Goal: Transaction & Acquisition: Book appointment/travel/reservation

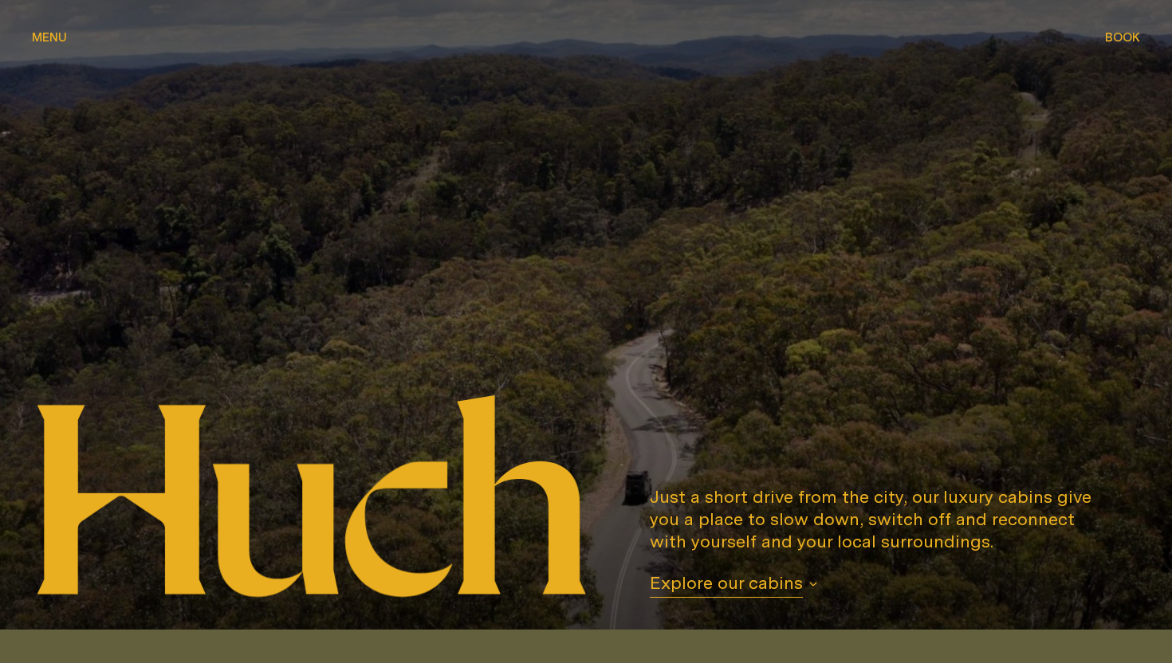
click at [725, 586] on span "Explore our cabins" at bounding box center [726, 585] width 153 height 26
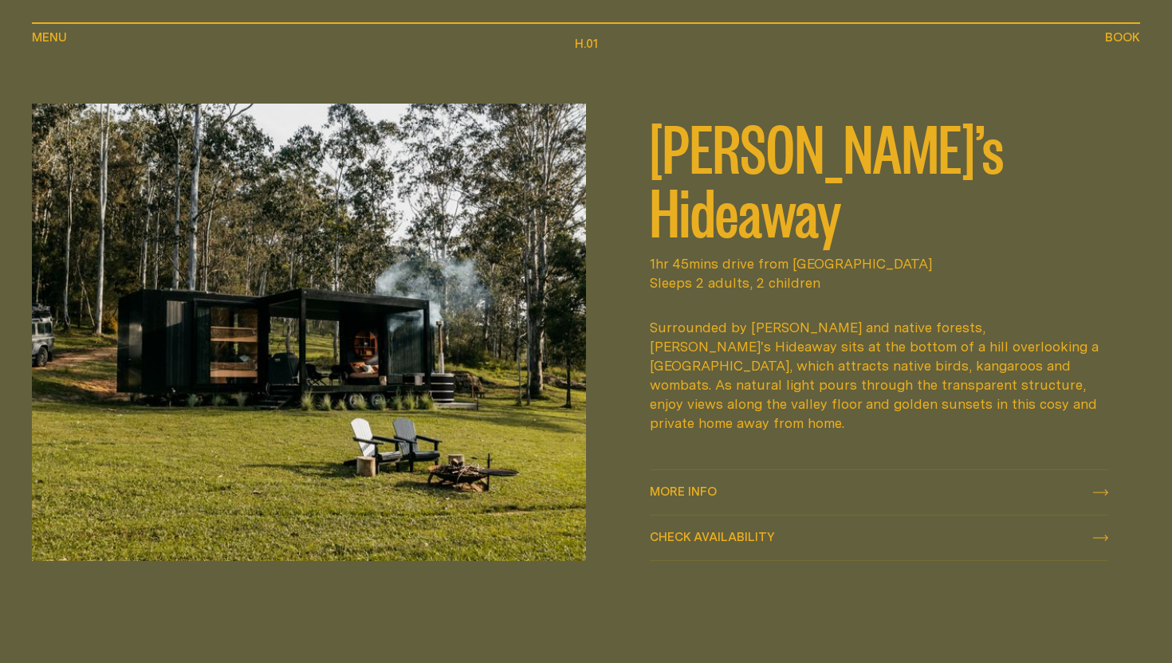
scroll to position [708, 0]
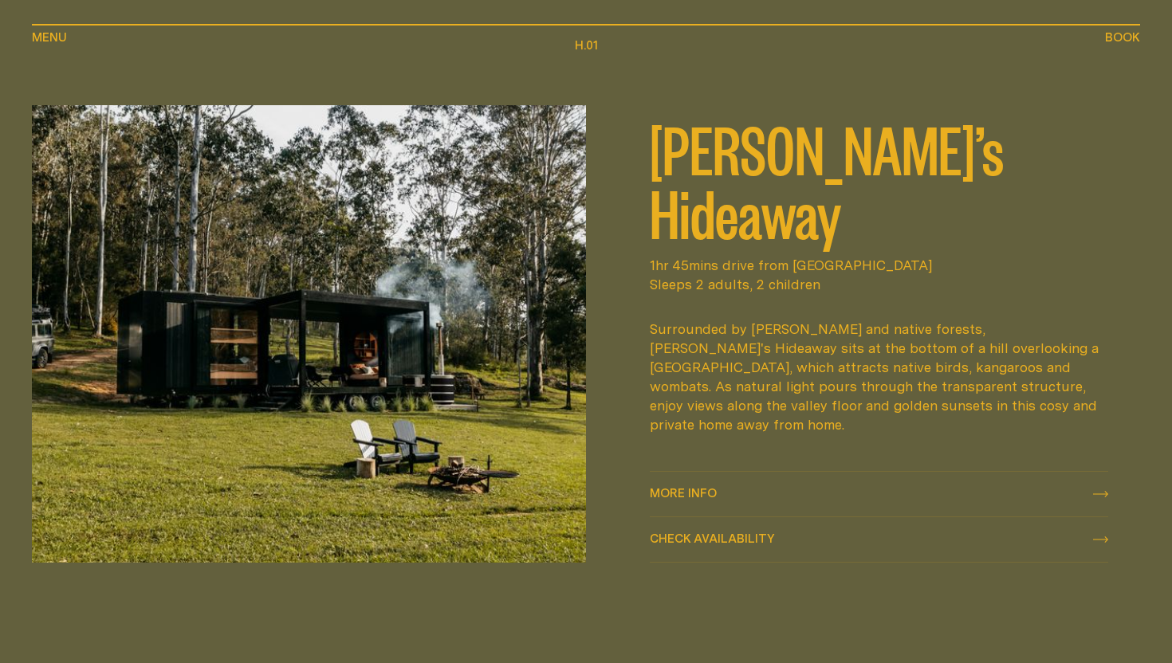
click at [1098, 540] on icon "check availability" at bounding box center [1100, 540] width 15 height 6
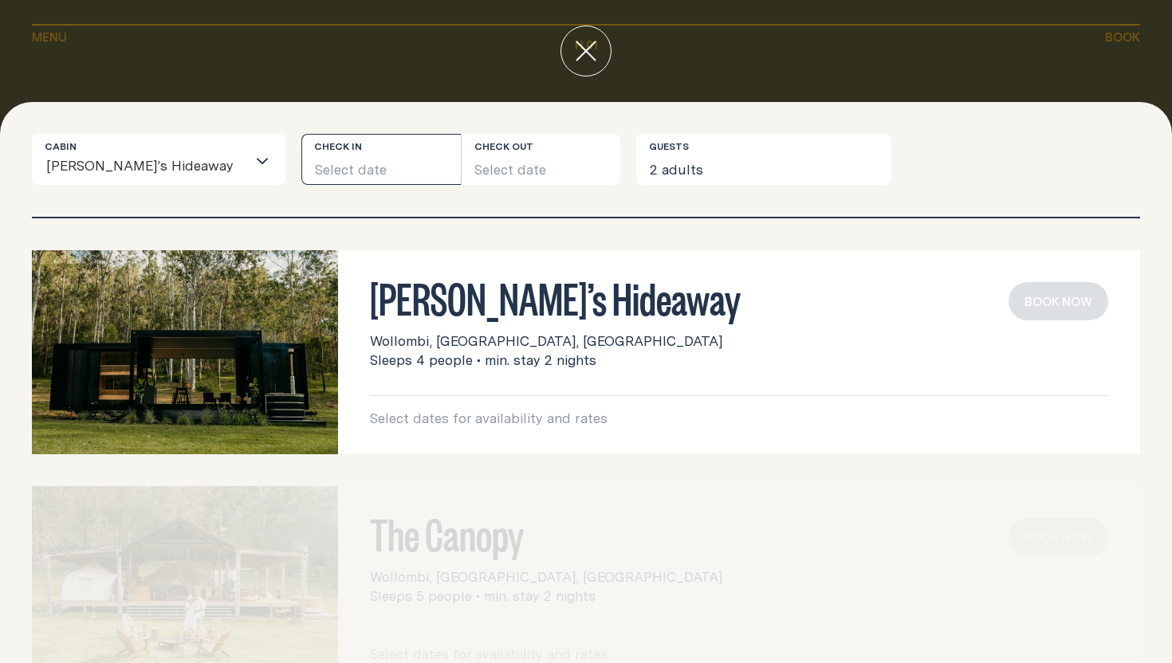
click at [323, 155] on button "Select date" at bounding box center [380, 159] width 159 height 51
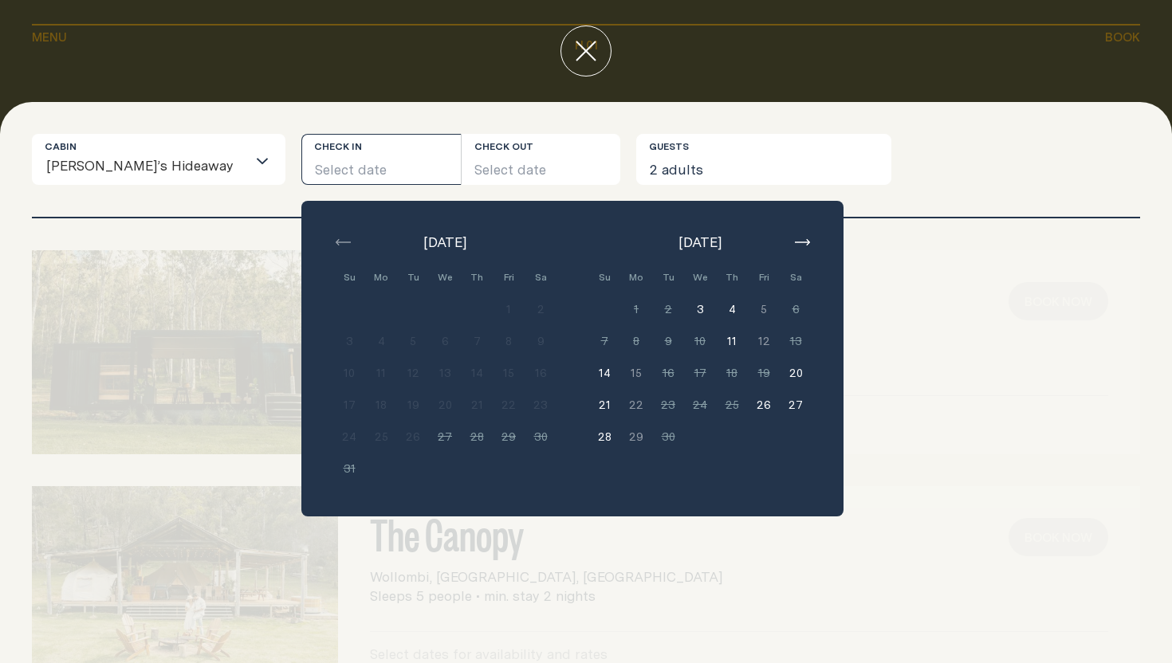
click at [795, 245] on icon "button" at bounding box center [802, 242] width 15 height 6
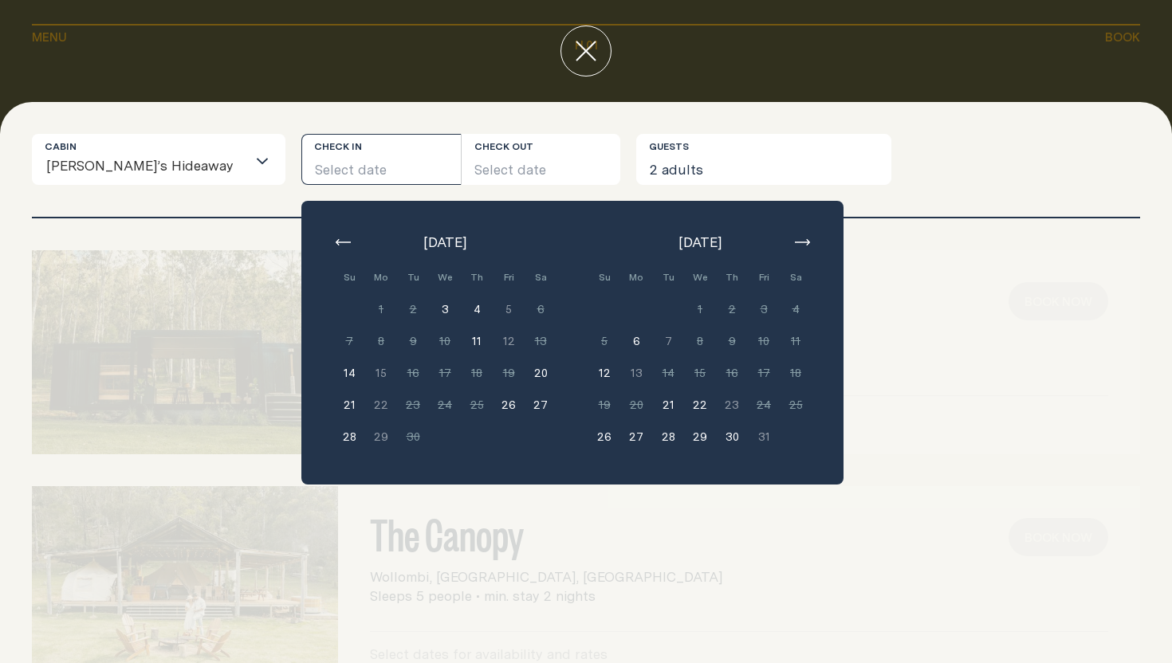
click at [795, 245] on icon "button" at bounding box center [802, 242] width 15 height 6
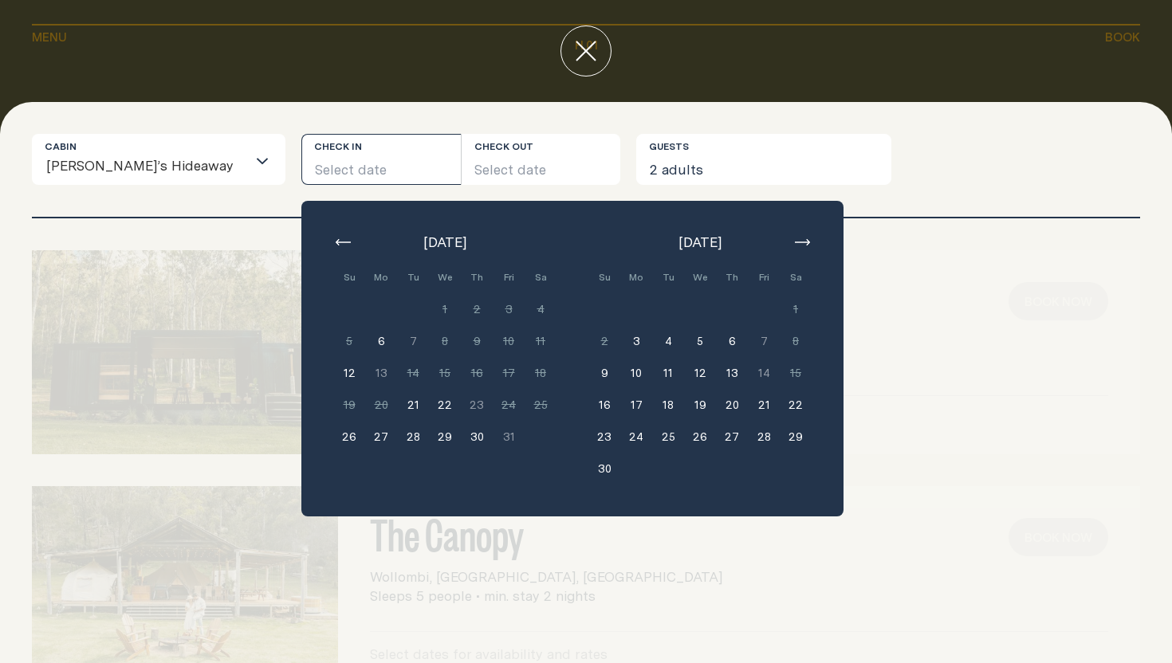
click at [795, 245] on icon "button" at bounding box center [802, 242] width 15 height 6
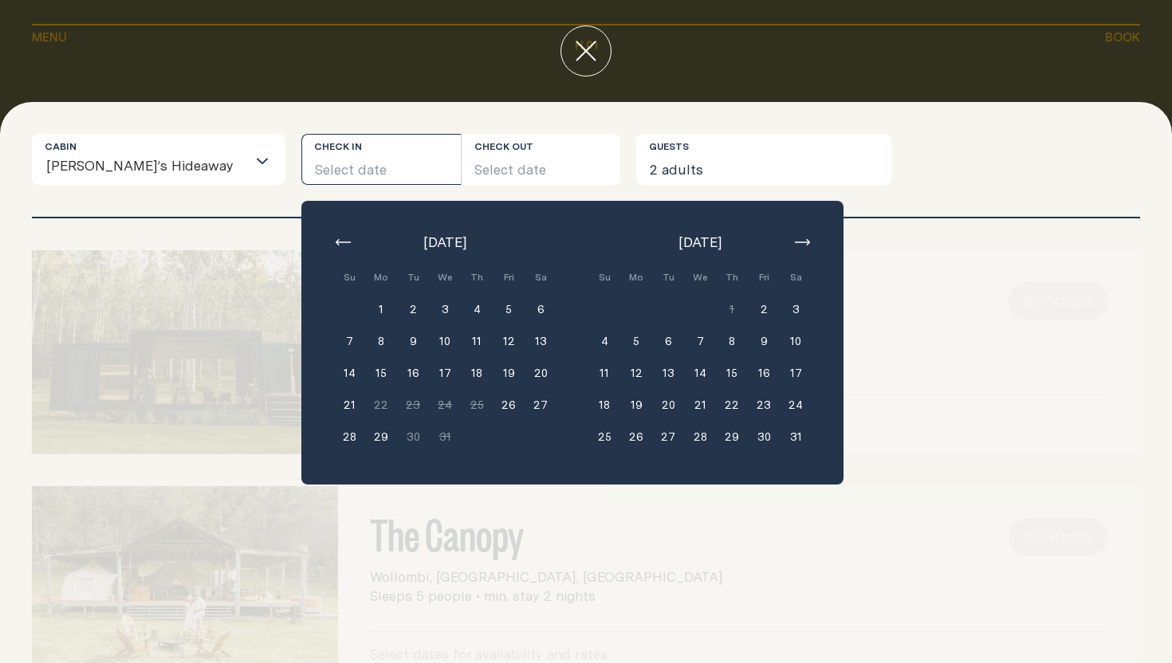
click at [748, 437] on button "30" at bounding box center [764, 437] width 32 height 32
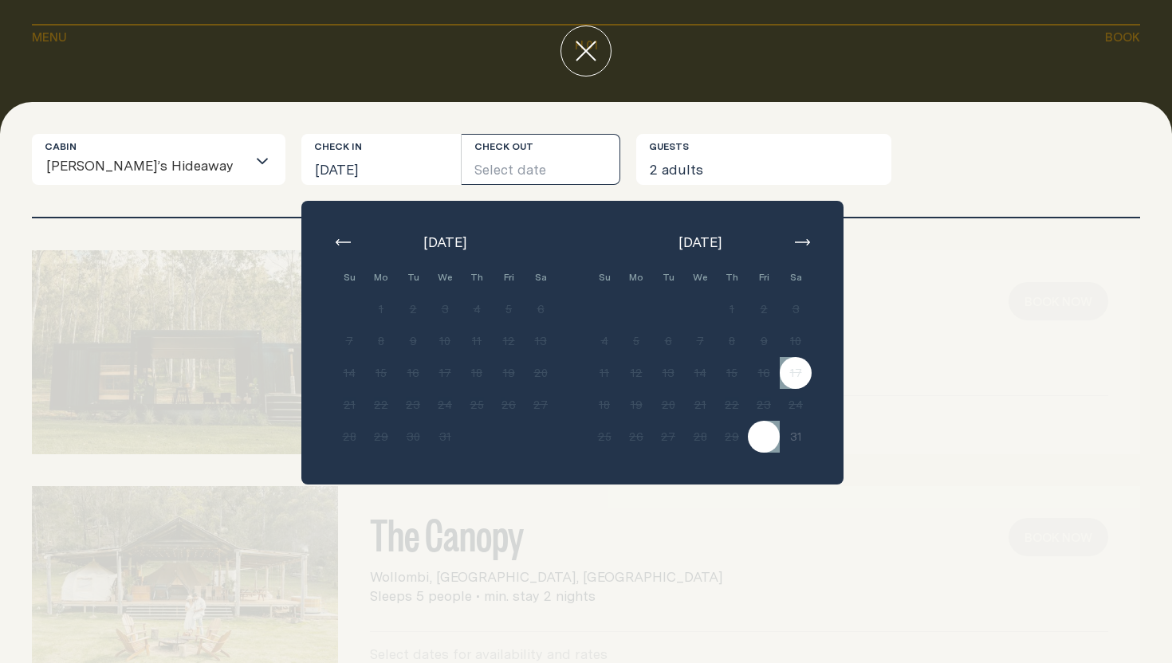
click at [795, 239] on icon "button" at bounding box center [802, 242] width 15 height 6
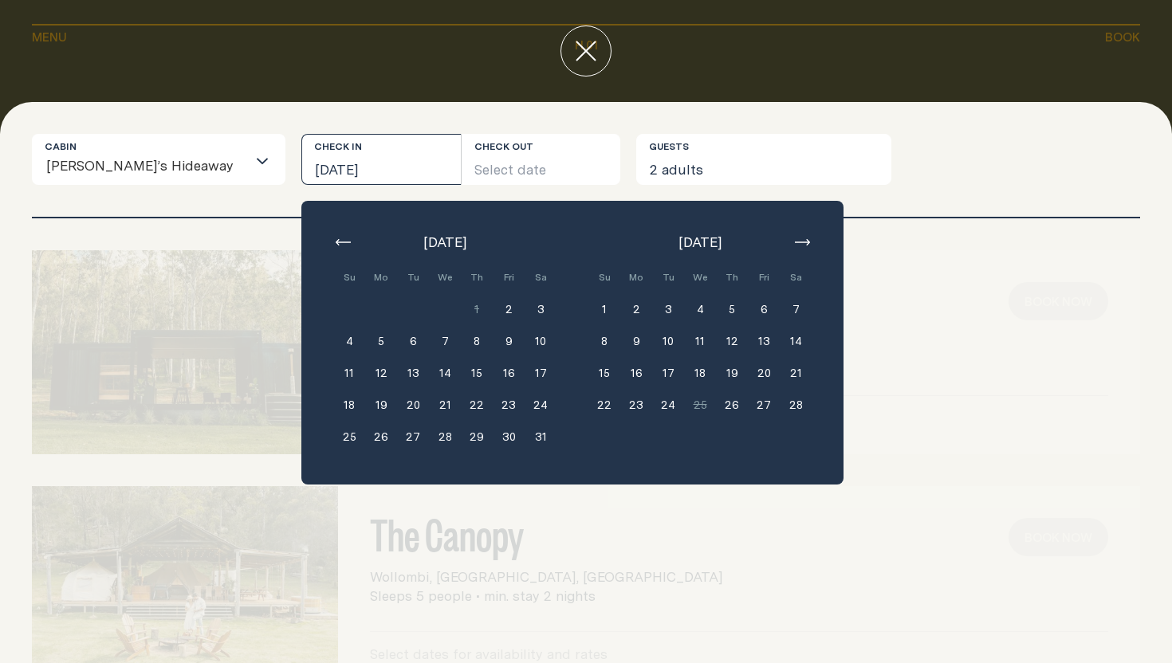
click at [493, 438] on button "30" at bounding box center [509, 437] width 32 height 32
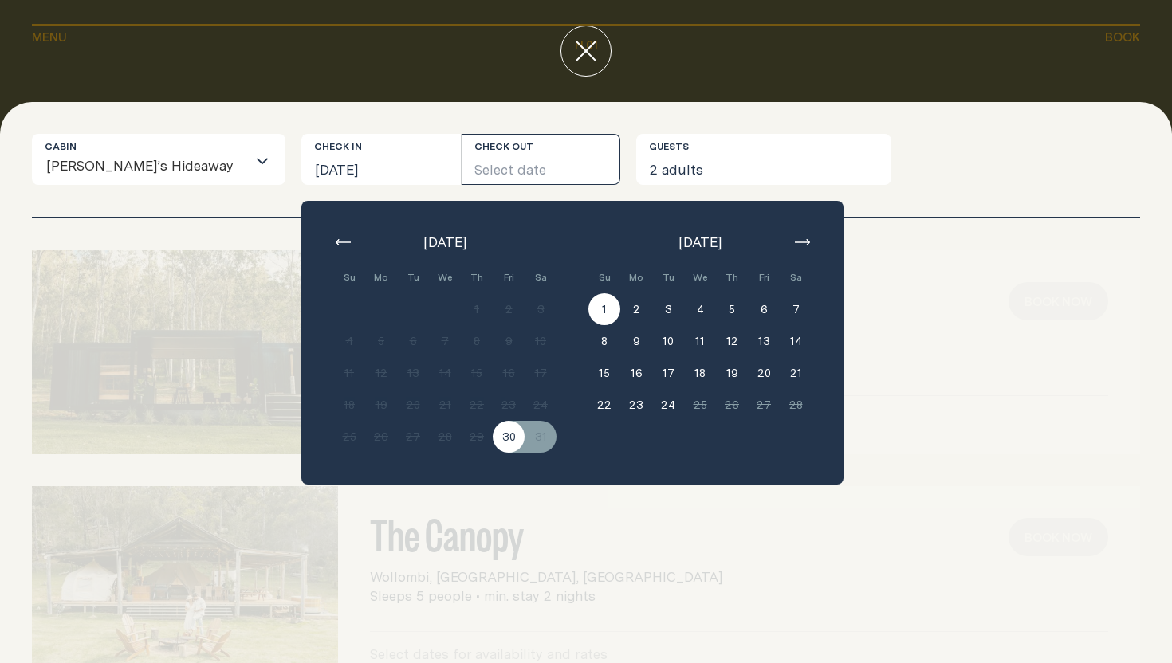
click at [588, 296] on button "1" at bounding box center [604, 309] width 32 height 32
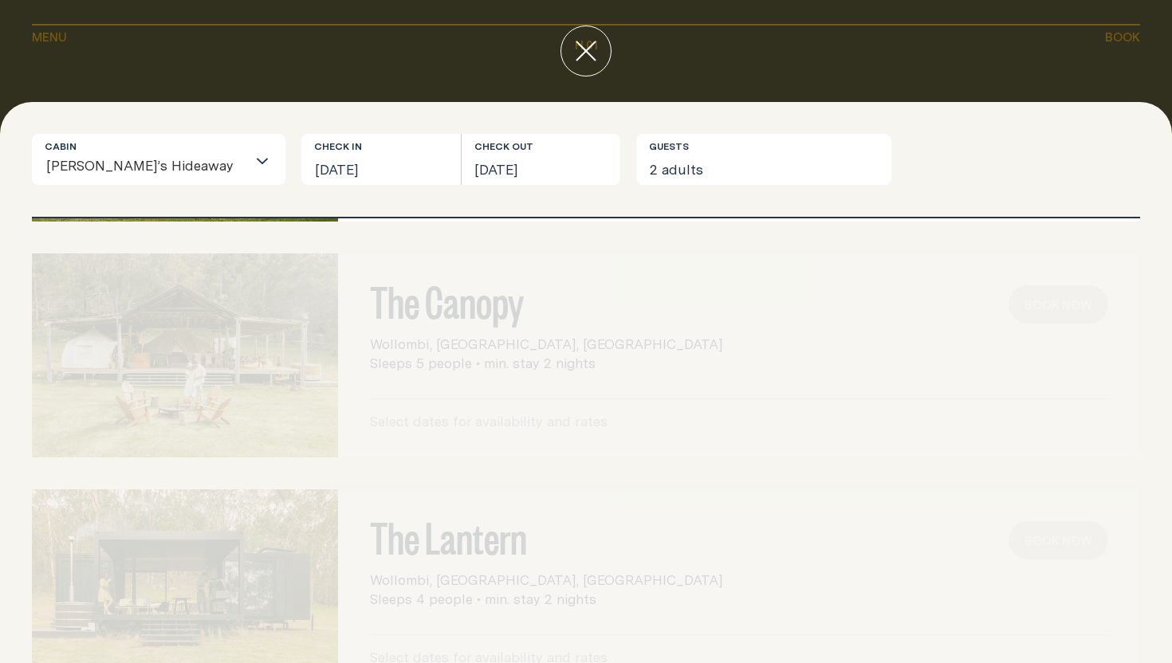
scroll to position [295, 0]
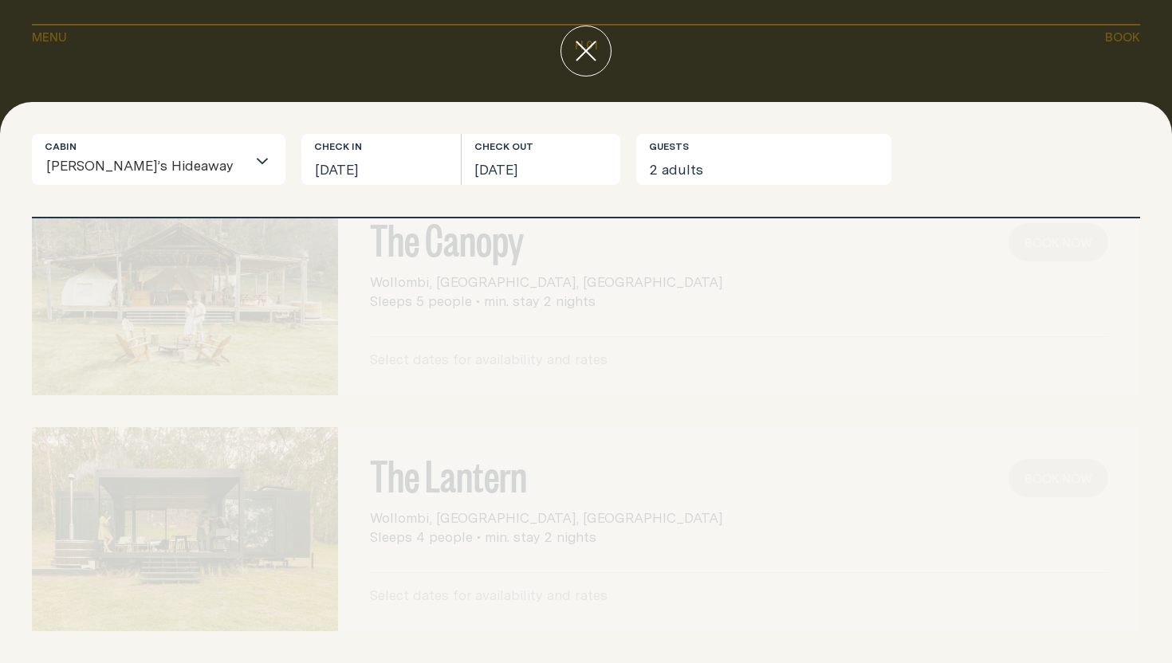
click at [674, 556] on div "The Lantern Wollombi, [GEOGRAPHIC_DATA], [GEOGRAPHIC_DATA] Sleeps 4 people • mi…" at bounding box center [586, 529] width 1108 height 204
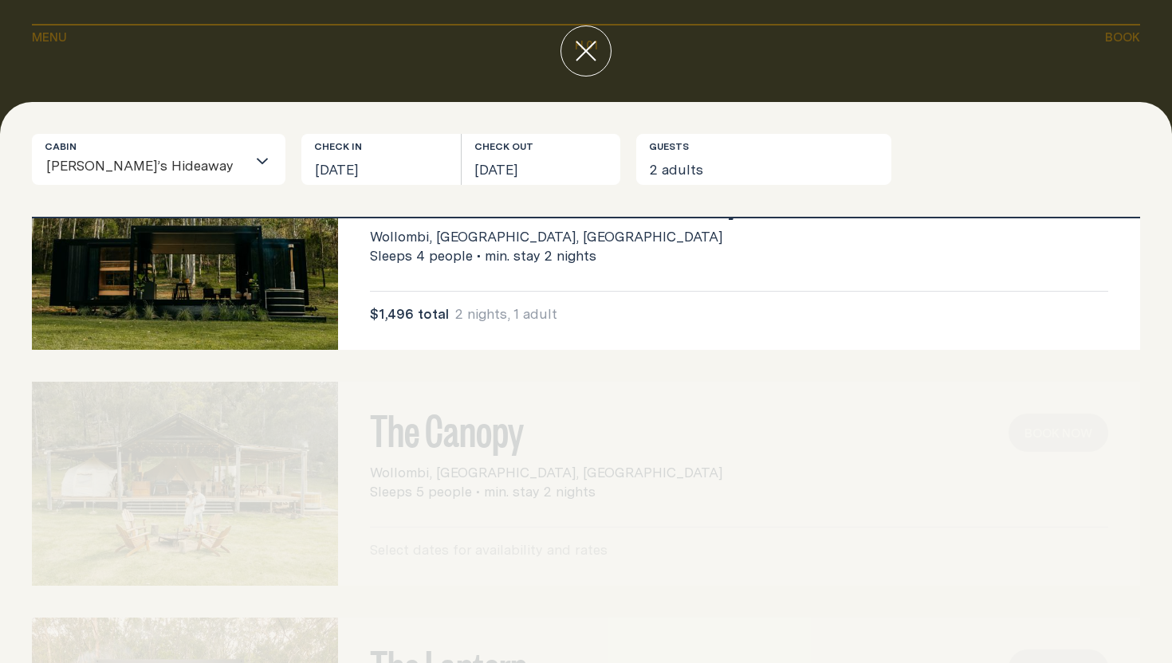
scroll to position [0, 0]
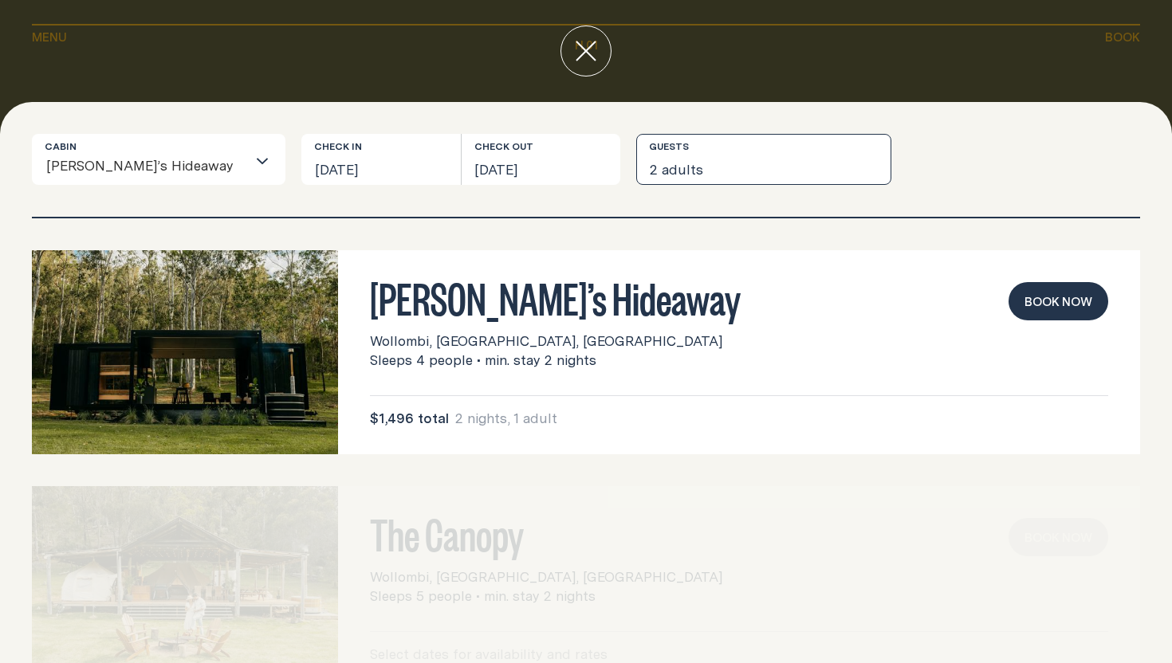
click at [709, 167] on button "2 adults" at bounding box center [763, 159] width 255 height 51
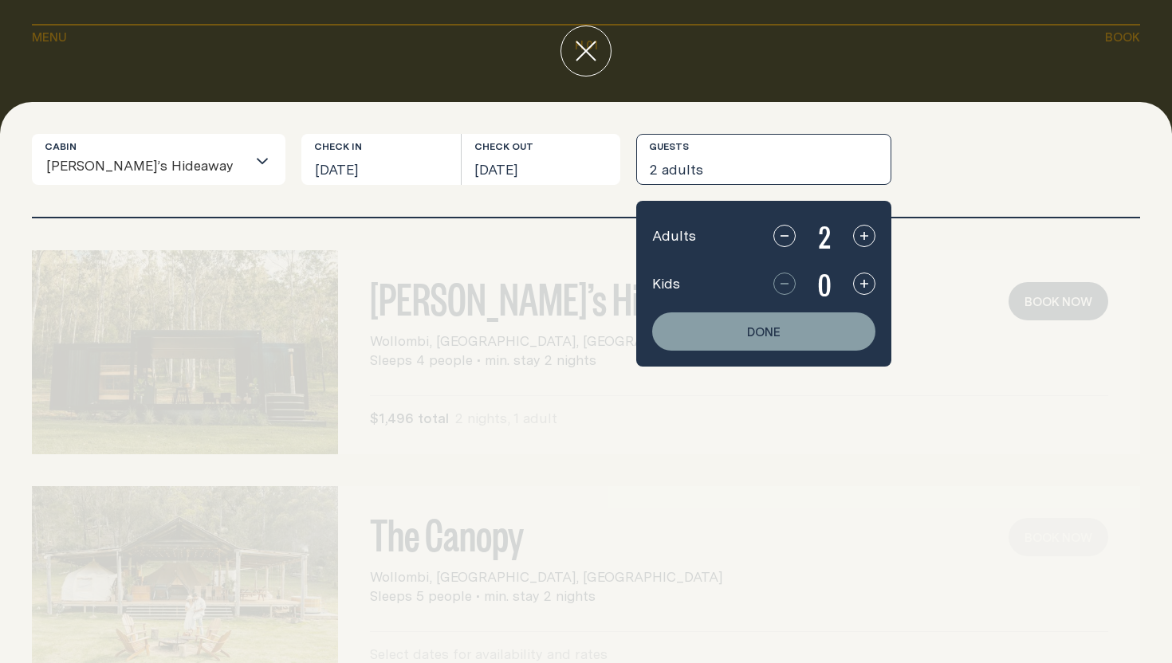
click at [860, 235] on icon "button" at bounding box center [864, 236] width 8 height 8
click at [737, 333] on button "Done" at bounding box center [763, 332] width 223 height 38
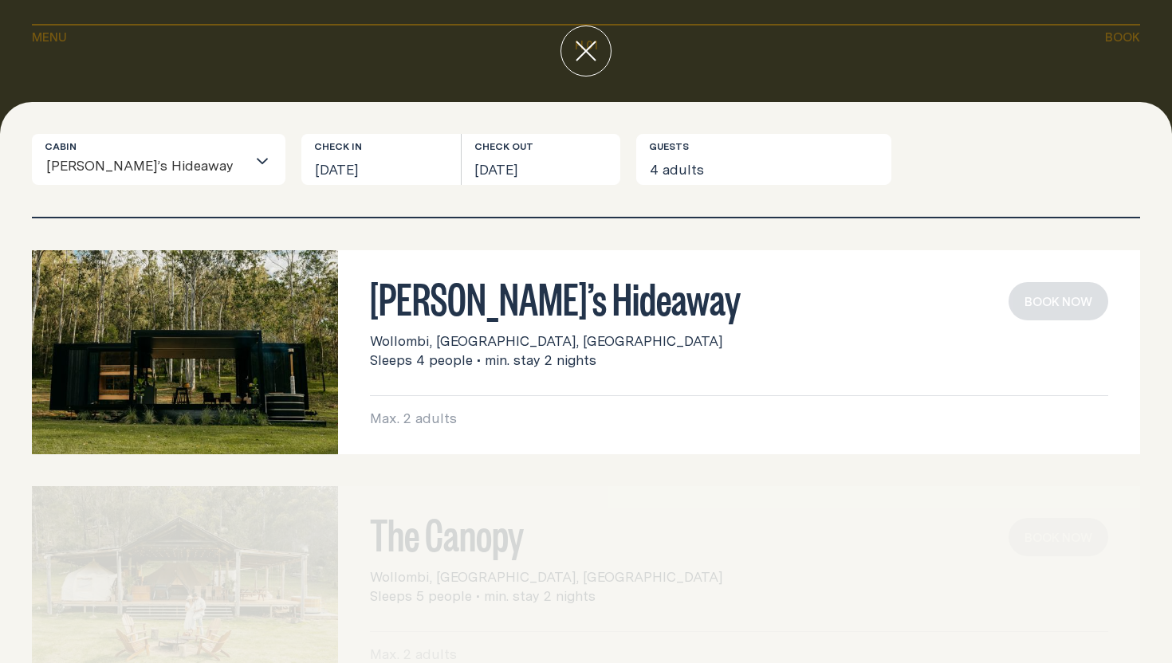
click at [505, 308] on h3 "[PERSON_NAME]’s Hideaway" at bounding box center [739, 297] width 738 height 30
click at [462, 423] on p "Max. 2 adults" at bounding box center [739, 418] width 738 height 19
click at [579, 58] on icon "close" at bounding box center [586, 51] width 21 height 21
